Goal: Book appointment/travel/reservation

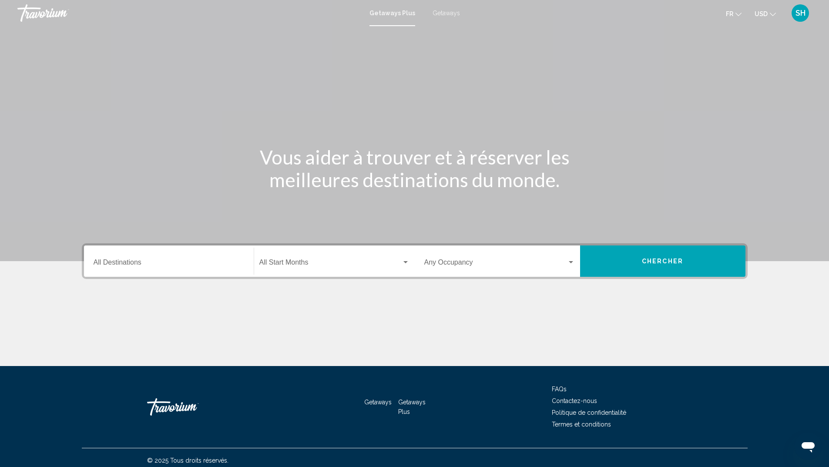
click at [444, 12] on span "Getaways" at bounding box center [446, 13] width 27 height 7
click at [763, 17] on span "USD" at bounding box center [761, 13] width 13 height 7
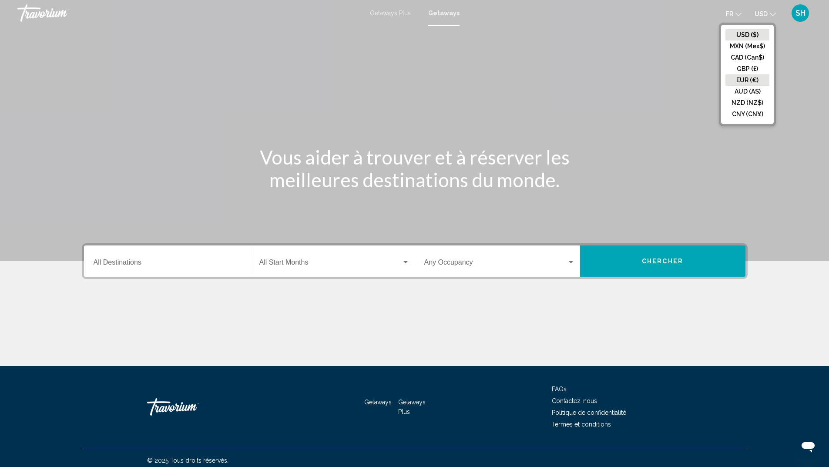
click at [756, 75] on button "EUR (€)" at bounding box center [748, 79] width 44 height 11
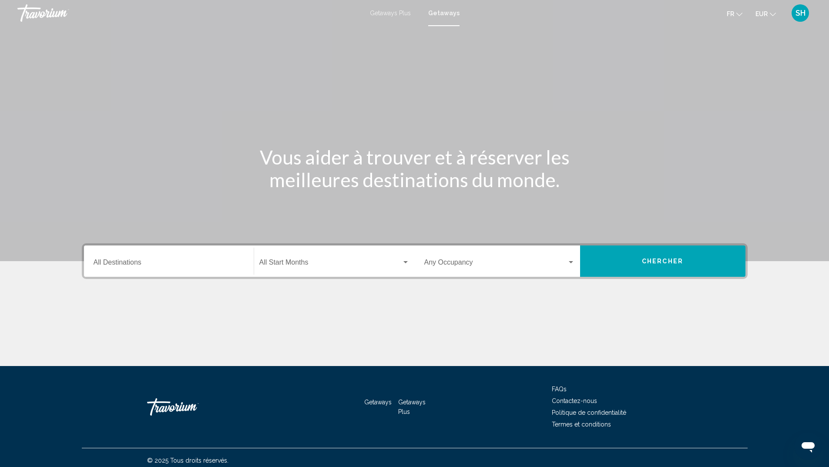
click at [146, 266] on input "Destination All Destinations" at bounding box center [169, 264] width 151 height 8
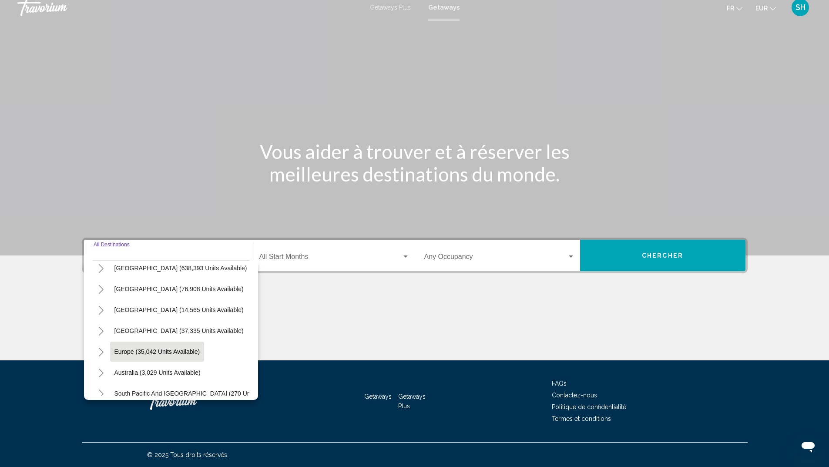
scroll to position [44, 0]
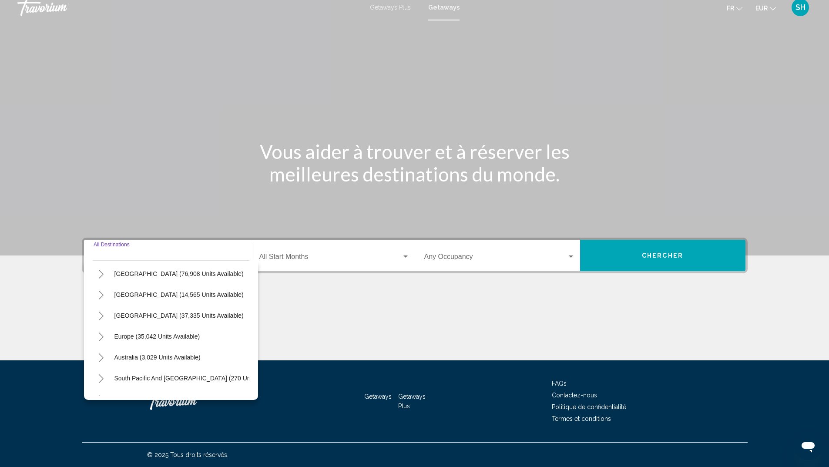
click at [102, 339] on icon "Toggle Europe (35,042 units available)" at bounding box center [101, 337] width 7 height 9
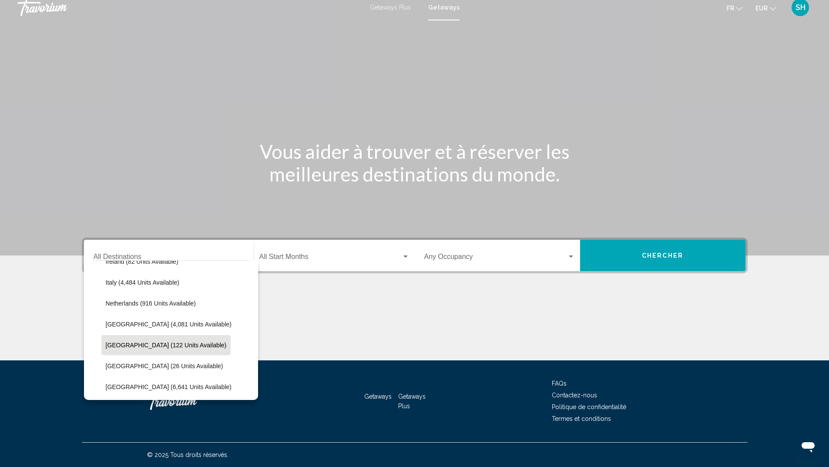
scroll to position [392, 0]
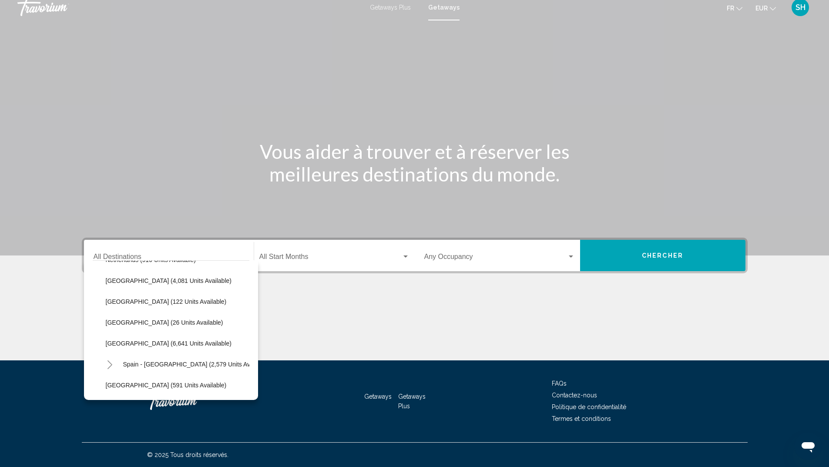
drag, startPoint x: 122, startPoint y: 344, endPoint x: 260, endPoint y: 317, distance: 139.8
click at [124, 344] on span "[GEOGRAPHIC_DATA] (6,641 units available)" at bounding box center [169, 343] width 126 height 7
type input "**********"
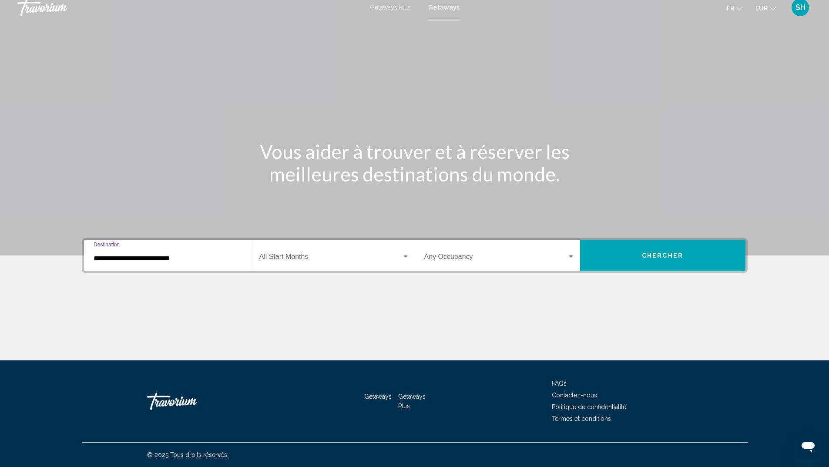
click at [299, 258] on span "Search widget" at bounding box center [331, 259] width 142 height 8
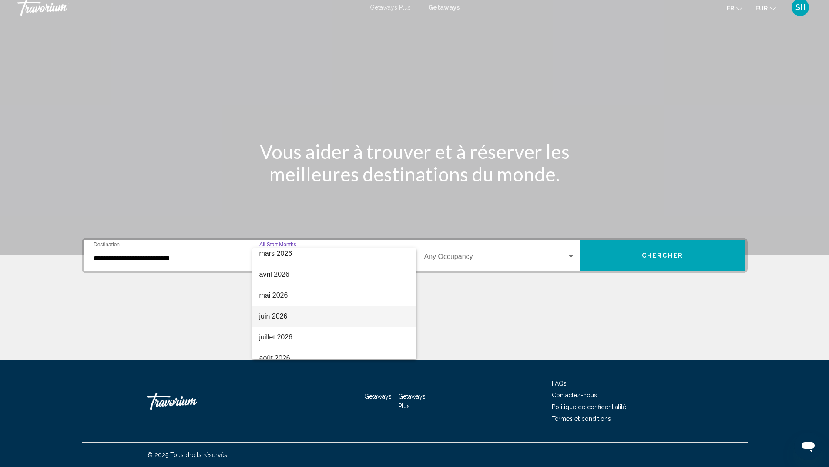
scroll to position [181, 0]
drag, startPoint x: 276, startPoint y: 350, endPoint x: 280, endPoint y: 349, distance: 4.4
click at [276, 350] on span "août 2026" at bounding box center [335, 349] width 150 height 21
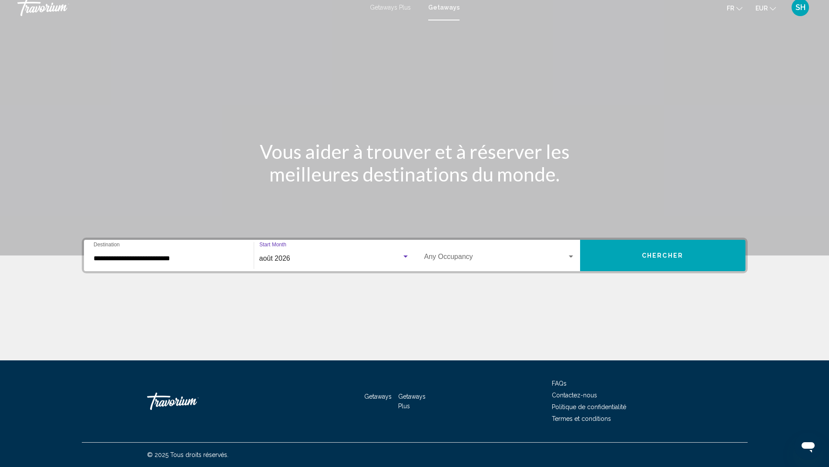
click at [492, 256] on span "Search widget" at bounding box center [496, 259] width 143 height 8
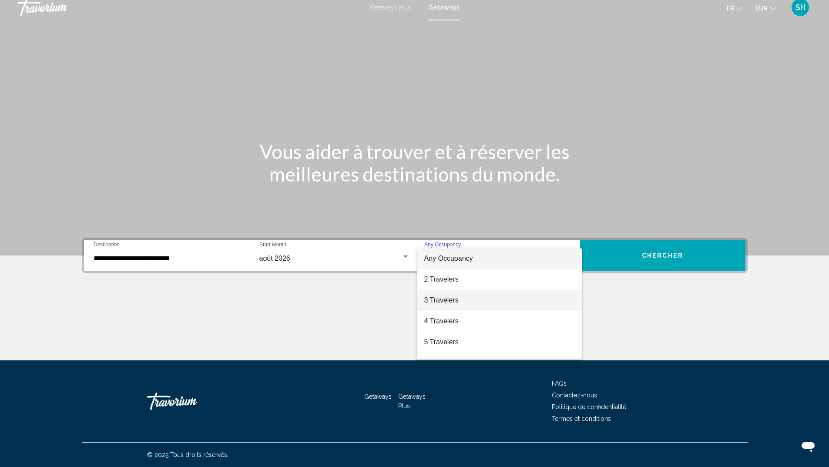
click at [453, 302] on span "3 Travelers" at bounding box center [500, 300] width 151 height 21
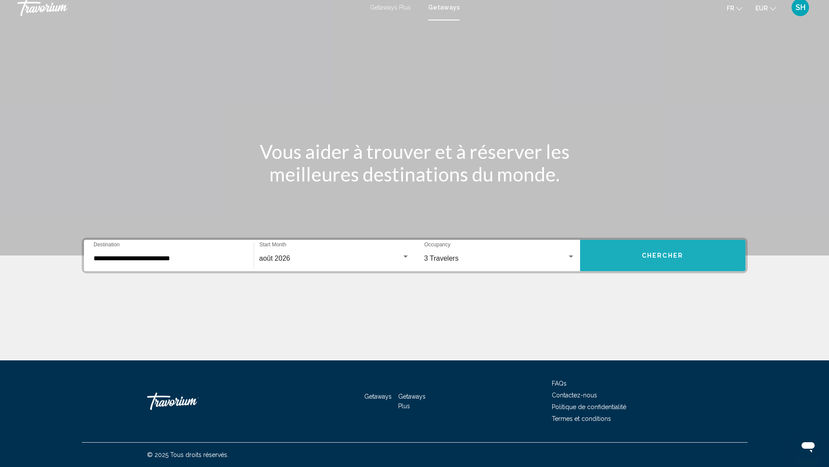
click at [664, 256] on span "Chercher" at bounding box center [662, 256] width 41 height 7
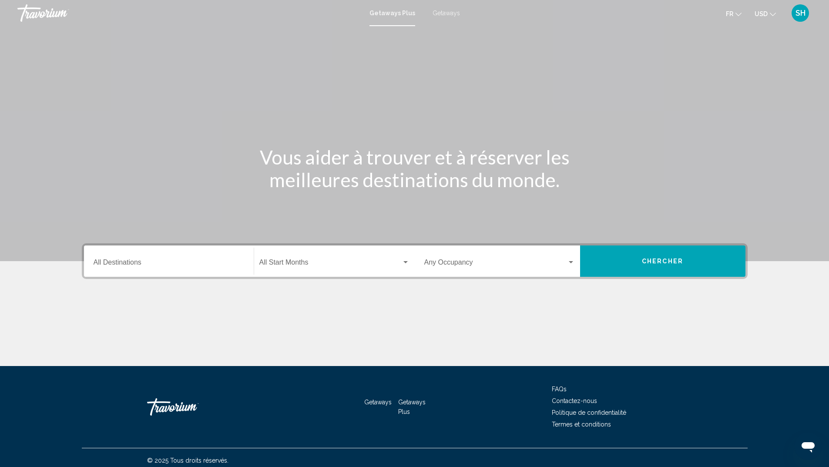
drag, startPoint x: 764, startPoint y: 14, endPoint x: 772, endPoint y: 45, distance: 32.1
click at [764, 15] on span "USD" at bounding box center [761, 13] width 13 height 7
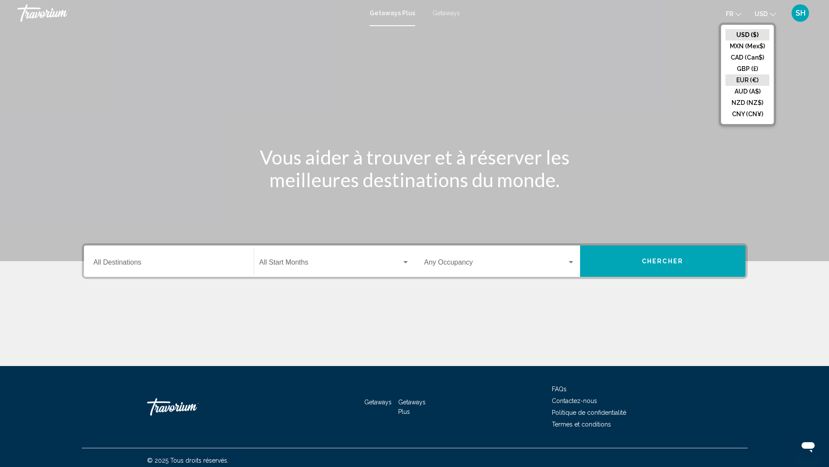
click at [752, 74] on button "EUR (€)" at bounding box center [748, 79] width 44 height 11
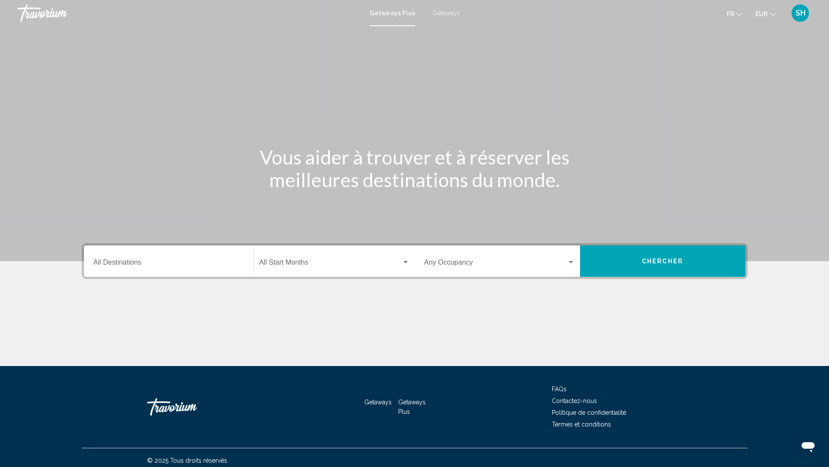
click at [108, 272] on div "Destination All Destinations" at bounding box center [169, 261] width 151 height 27
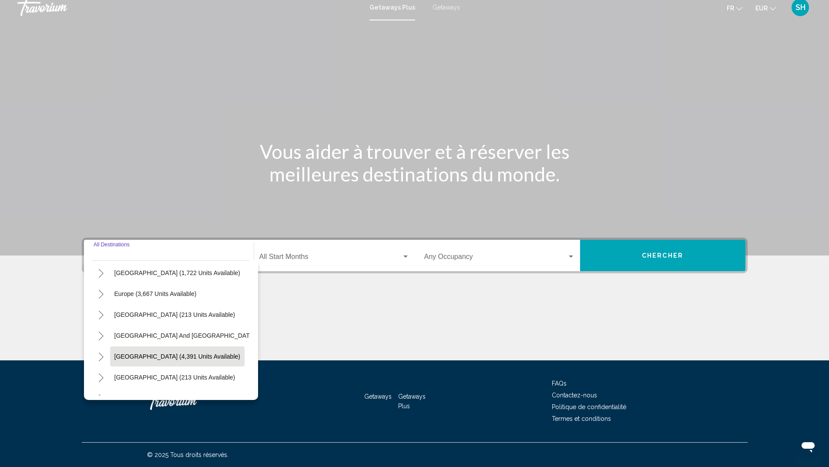
scroll to position [87, 0]
click at [118, 293] on span "Europe (3,667 units available)" at bounding box center [156, 293] width 82 height 7
type input "**********"
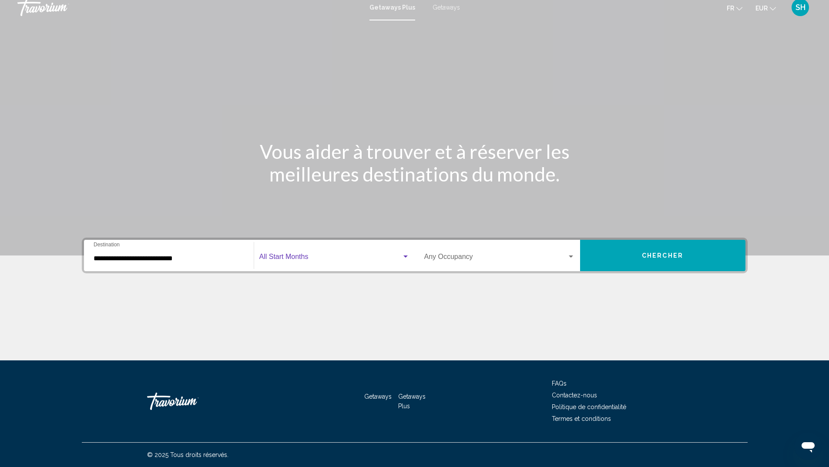
click at [281, 256] on span "Search widget" at bounding box center [331, 259] width 142 height 8
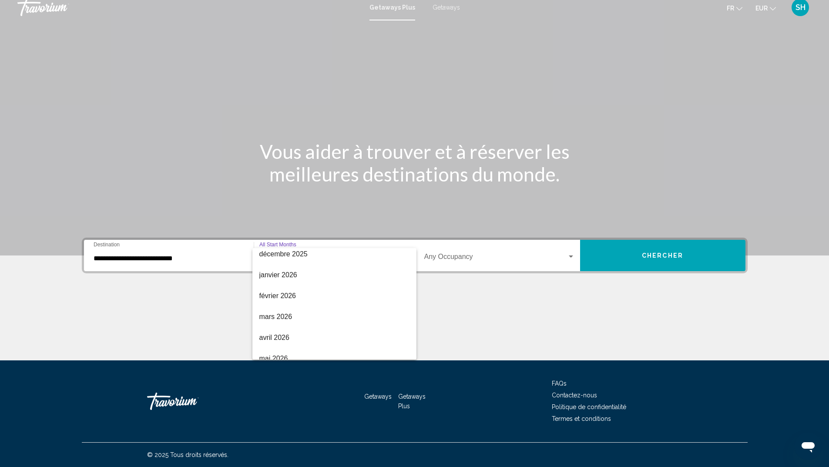
scroll to position [181, 0]
click at [280, 335] on span "juillet 2026" at bounding box center [335, 328] width 150 height 21
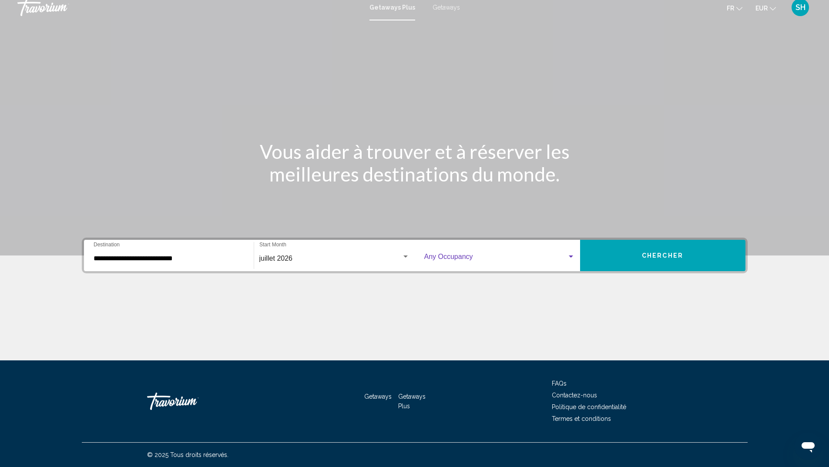
click at [474, 255] on span "Search widget" at bounding box center [496, 259] width 143 height 8
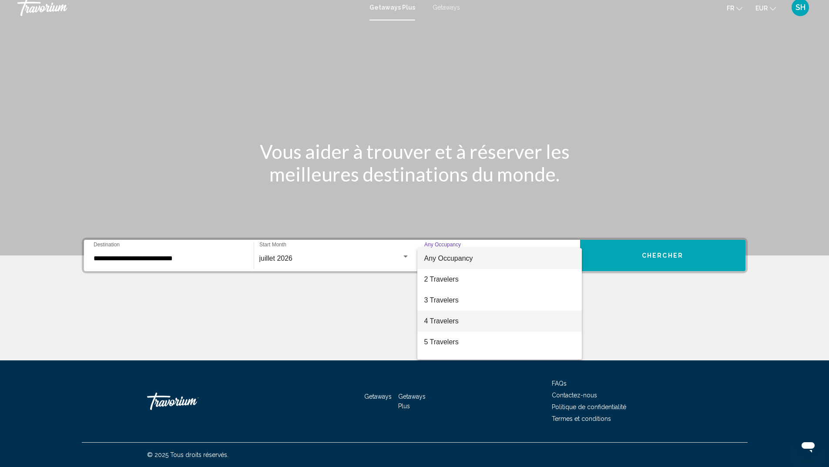
drag, startPoint x: 436, startPoint y: 317, endPoint x: 603, endPoint y: 285, distance: 169.4
click at [437, 317] on span "4 Travelers" at bounding box center [500, 321] width 151 height 21
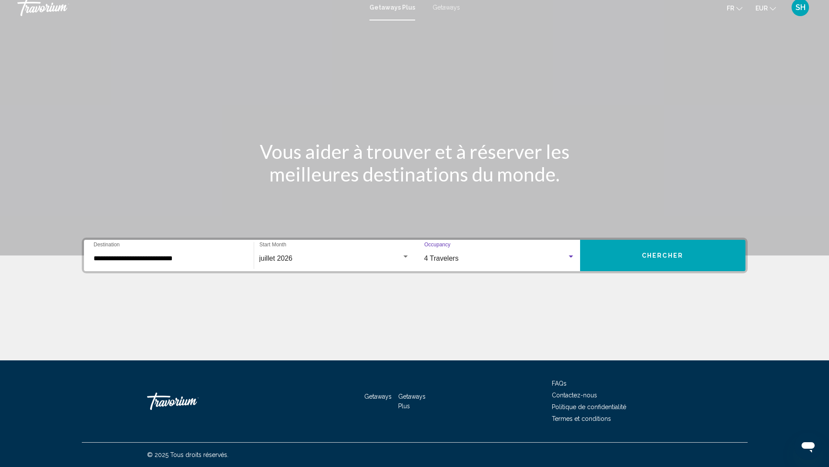
click at [642, 255] on button "Chercher" at bounding box center [662, 255] width 165 height 31
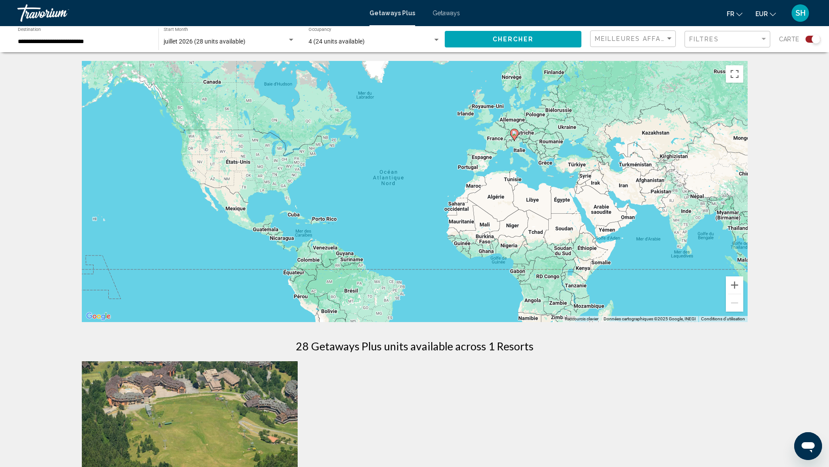
click at [446, 12] on span "Getaways" at bounding box center [446, 13] width 27 height 7
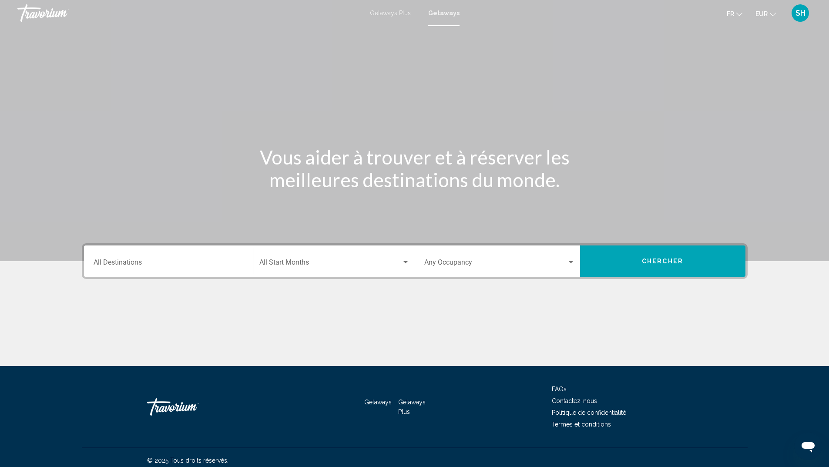
click at [158, 264] on input "Destination All Destinations" at bounding box center [169, 264] width 151 height 8
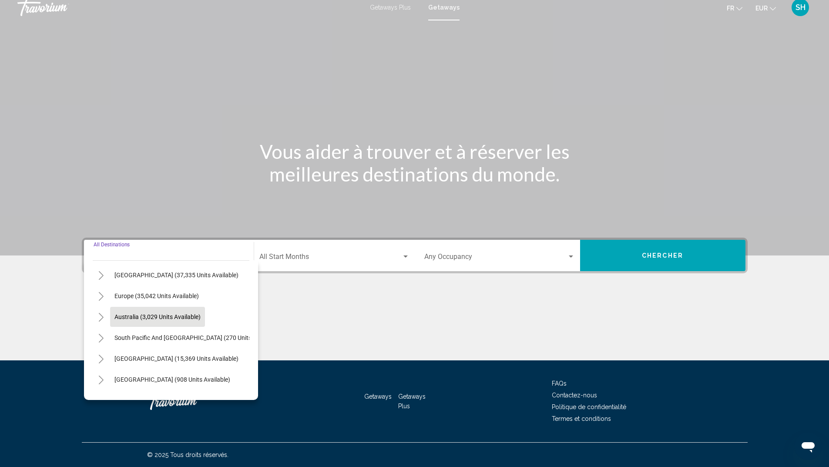
scroll to position [87, 0]
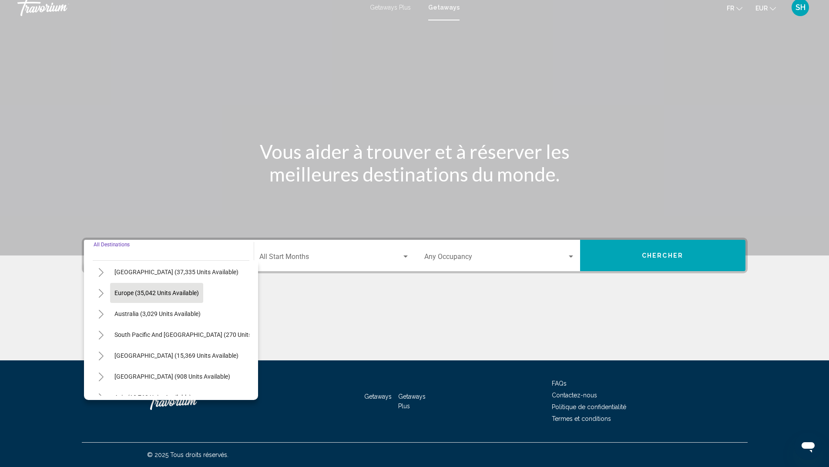
click at [139, 294] on span "Europe (35,042 units available)" at bounding box center [157, 293] width 84 height 7
type input "**********"
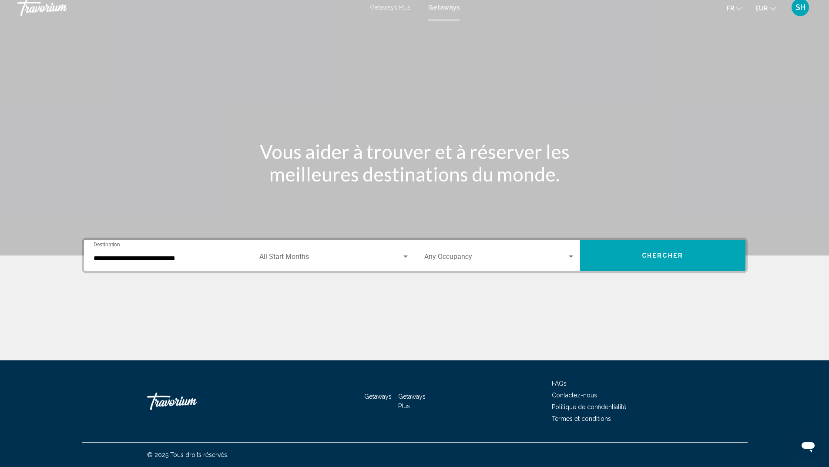
click at [277, 251] on div "Start Month All Start Months" at bounding box center [335, 255] width 150 height 27
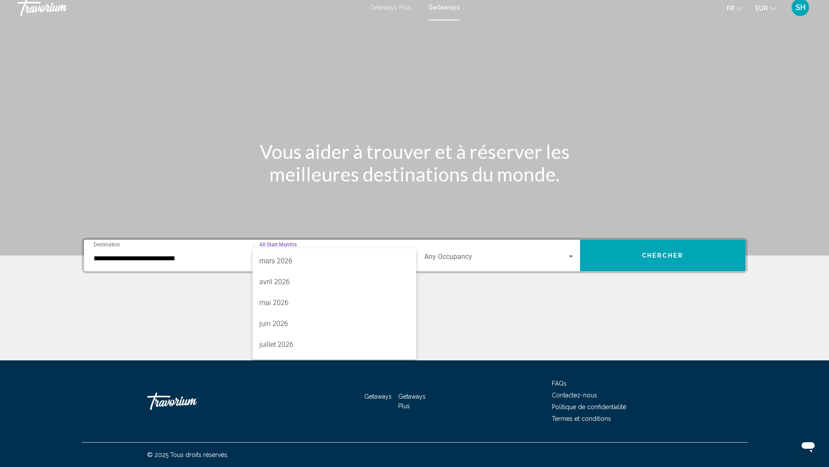
scroll to position [174, 0]
click at [280, 330] on span "juillet 2026" at bounding box center [335, 335] width 150 height 21
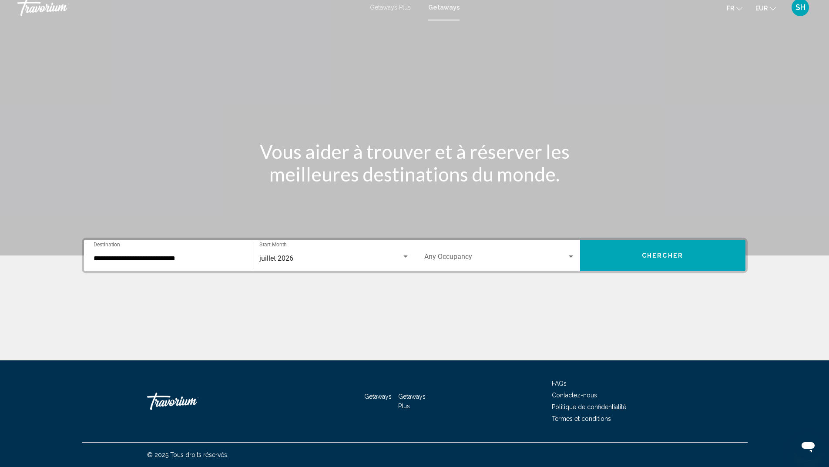
click at [493, 249] on div "Occupancy Any Occupancy" at bounding box center [500, 255] width 151 height 27
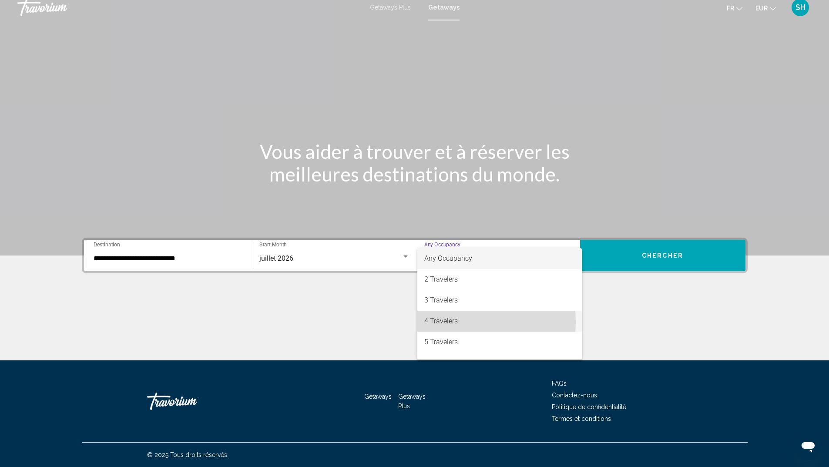
drag, startPoint x: 437, startPoint y: 322, endPoint x: 685, endPoint y: 262, distance: 255.3
click at [438, 321] on span "4 Travelers" at bounding box center [500, 321] width 151 height 21
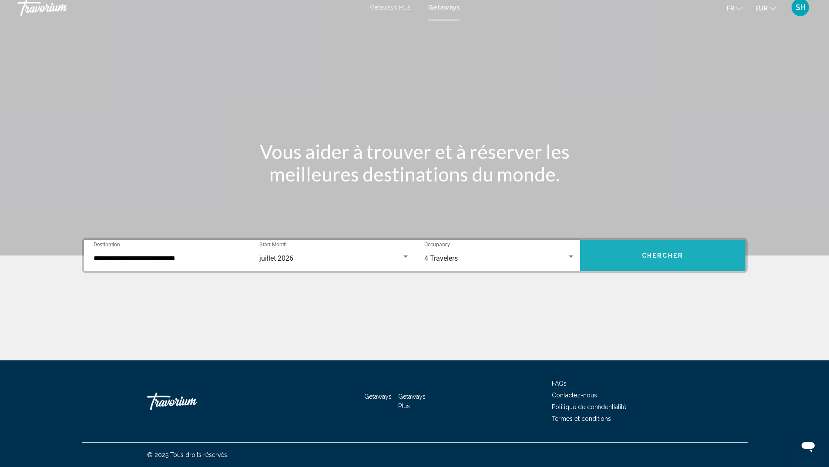
click at [692, 251] on button "Chercher" at bounding box center [662, 255] width 165 height 31
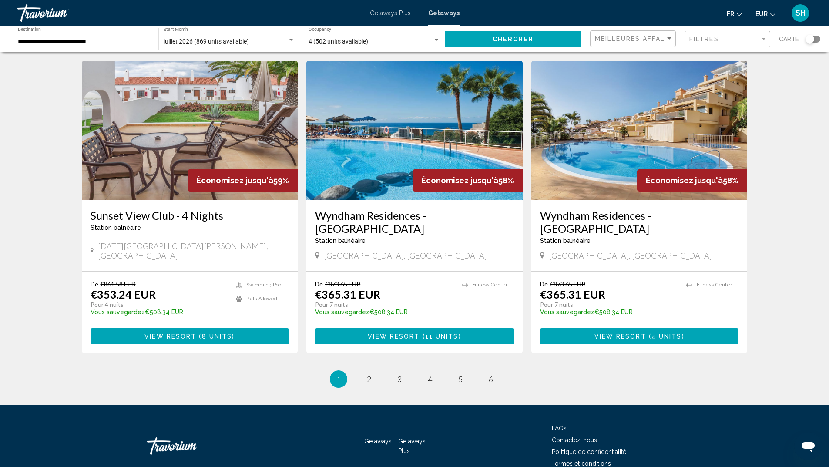
scroll to position [965, 0]
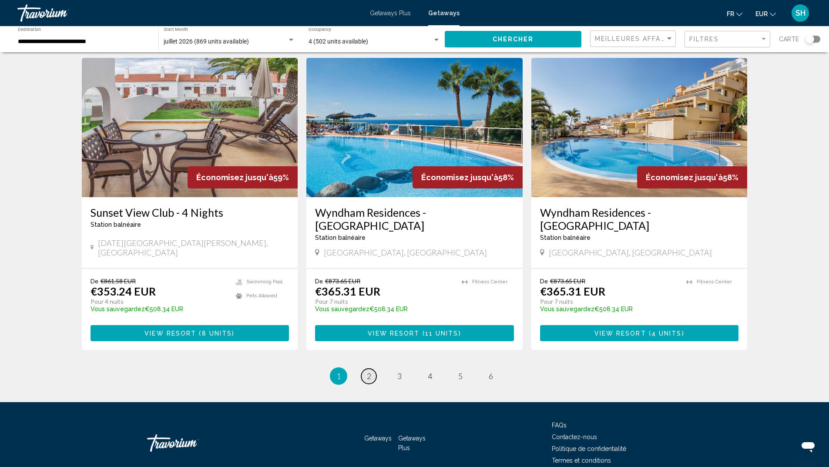
click at [370, 371] on span "2" at bounding box center [369, 376] width 4 height 10
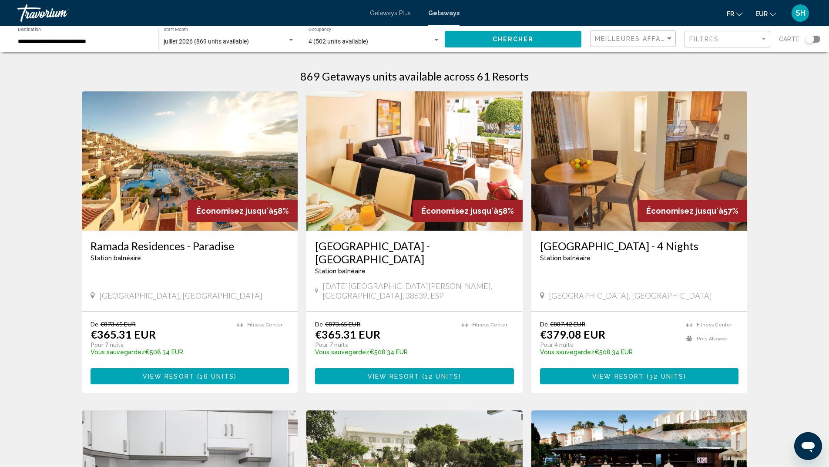
click at [142, 155] on img "Main content" at bounding box center [190, 160] width 216 height 139
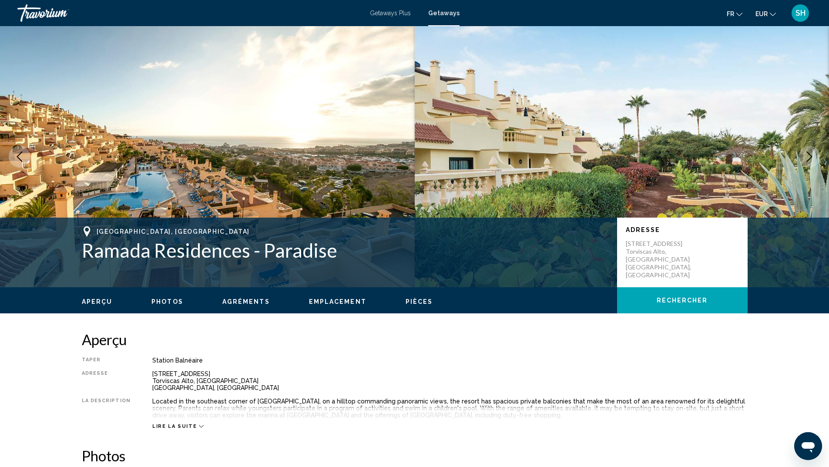
click at [809, 157] on icon "Next image" at bounding box center [810, 157] width 10 height 10
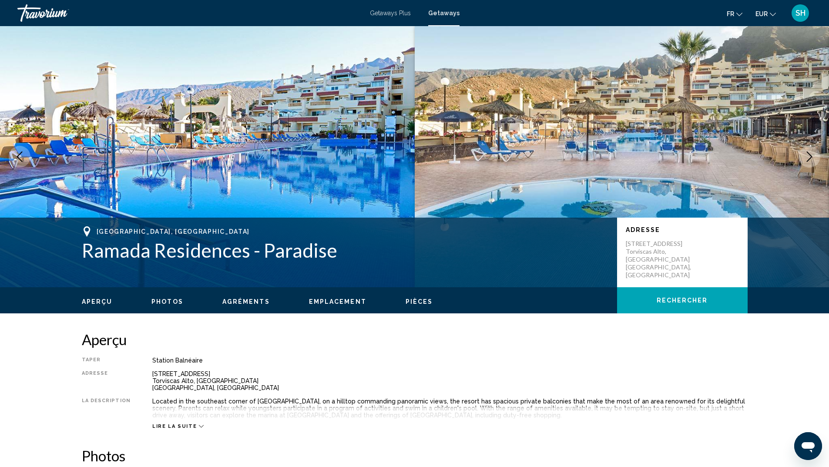
click at [808, 154] on icon "Next image" at bounding box center [810, 157] width 10 height 10
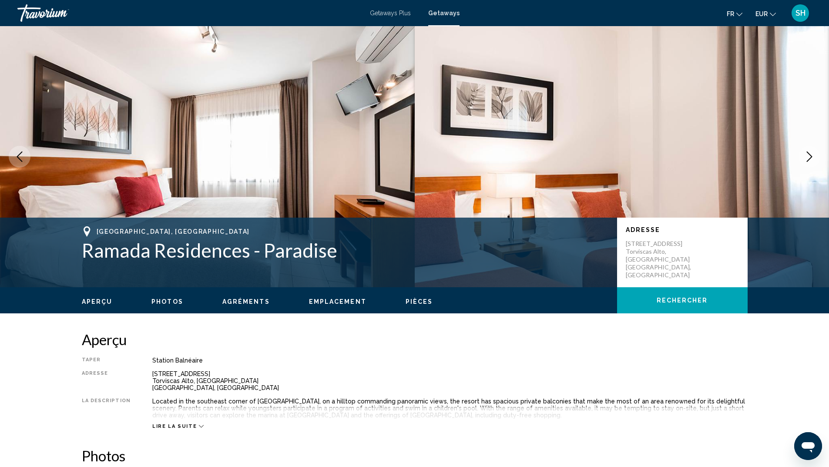
click at [808, 154] on icon "Next image" at bounding box center [810, 157] width 10 height 10
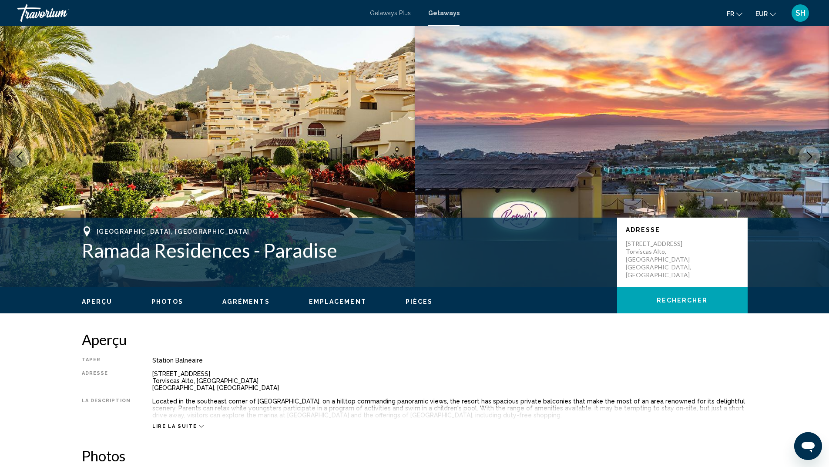
click at [808, 154] on icon "Next image" at bounding box center [810, 157] width 10 height 10
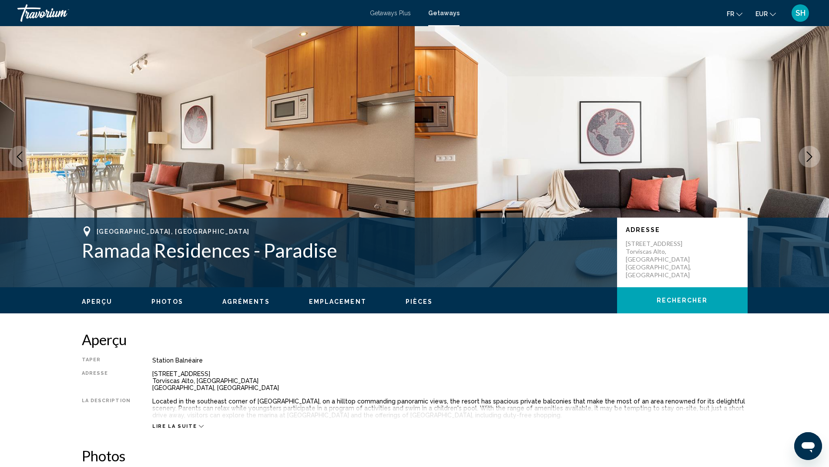
click at [808, 154] on icon "Next image" at bounding box center [810, 157] width 10 height 10
